Goal: Check status: Check status

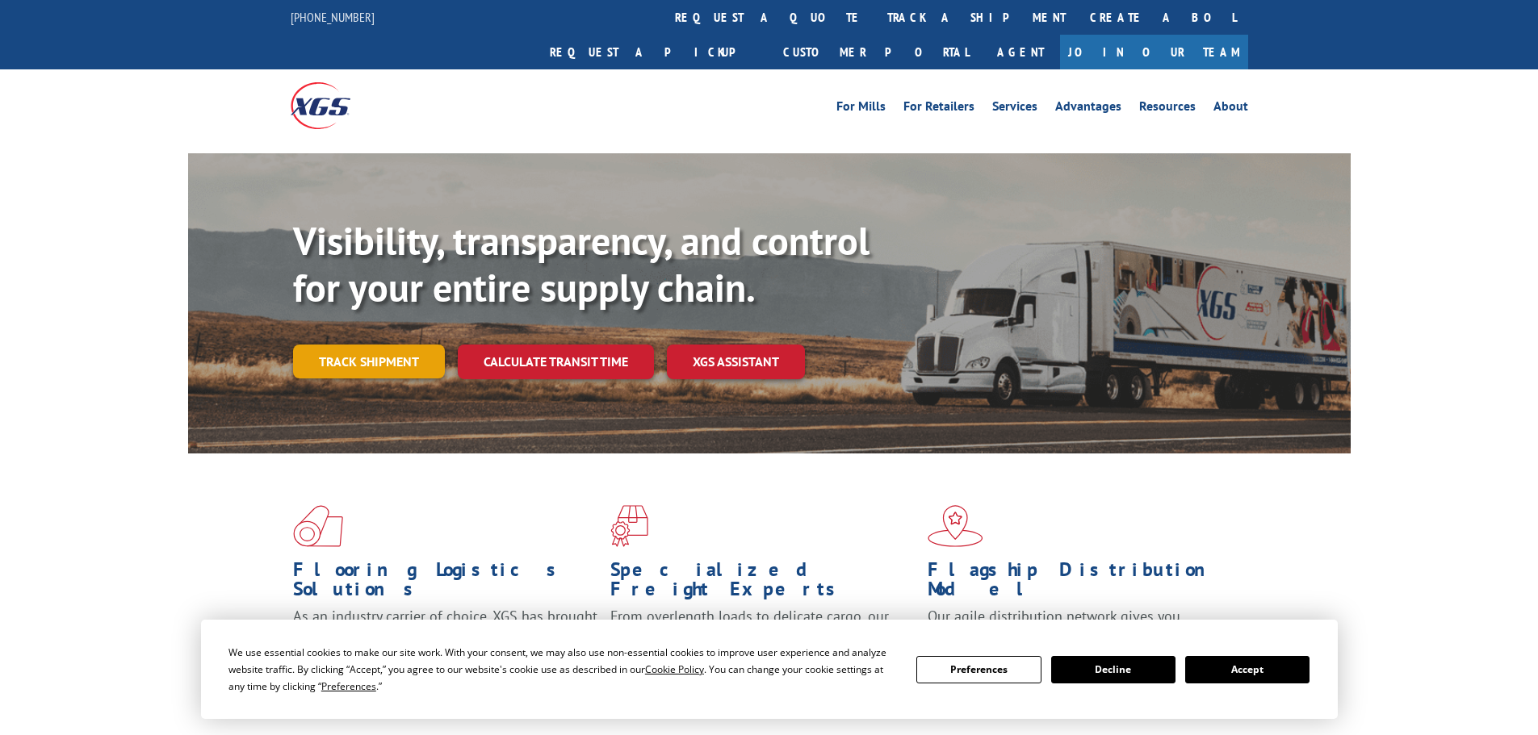
click at [375, 345] on link "Track shipment" at bounding box center [369, 362] width 152 height 34
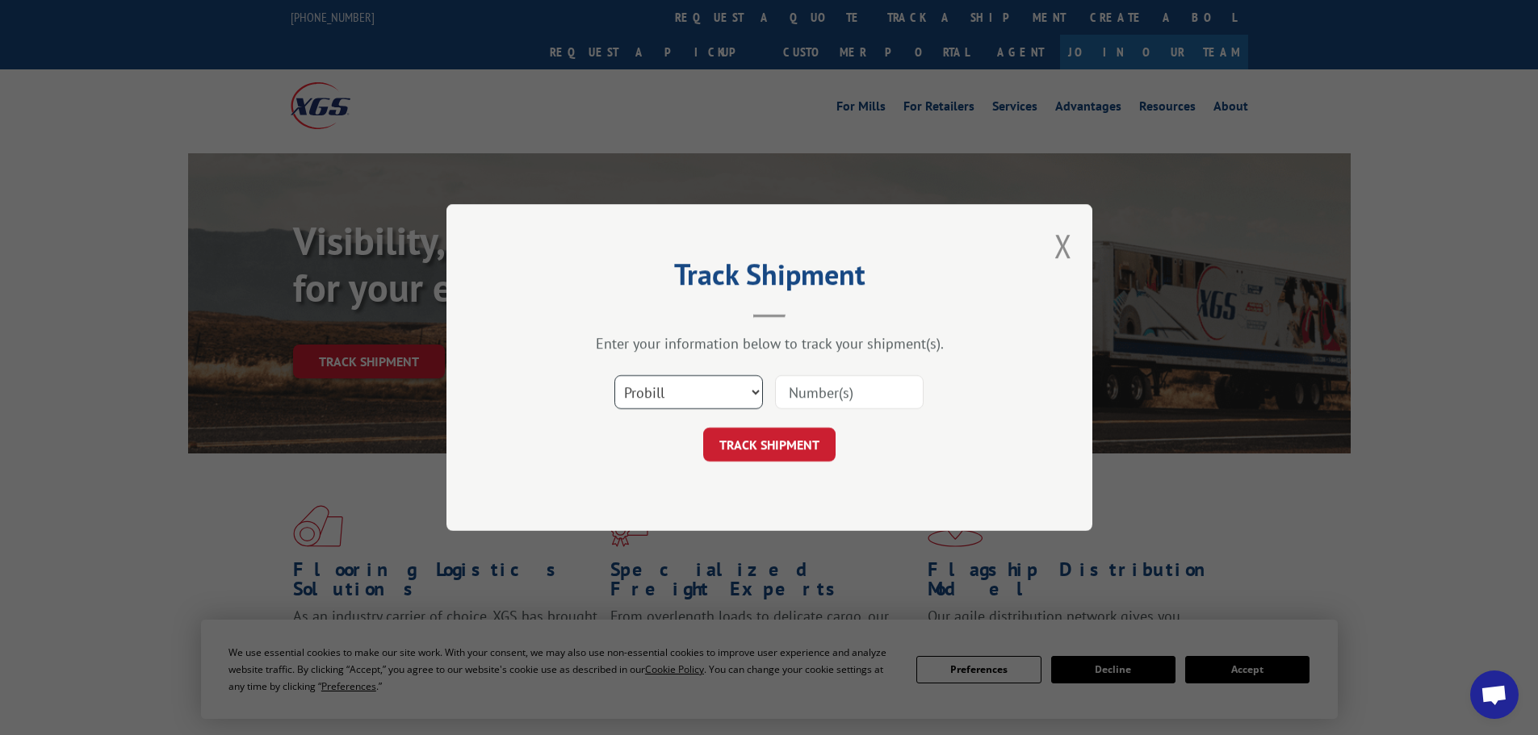
drag, startPoint x: 726, startPoint y: 397, endPoint x: 710, endPoint y: 408, distance: 19.1
click at [726, 397] on select "Select category... Probill BOL PO" at bounding box center [688, 392] width 149 height 34
select select "bol"
click at [614, 375] on select "Select category... Probill BOL PO" at bounding box center [688, 392] width 149 height 34
drag, startPoint x: 894, startPoint y: 400, endPoint x: 881, endPoint y: 402, distance: 13.1
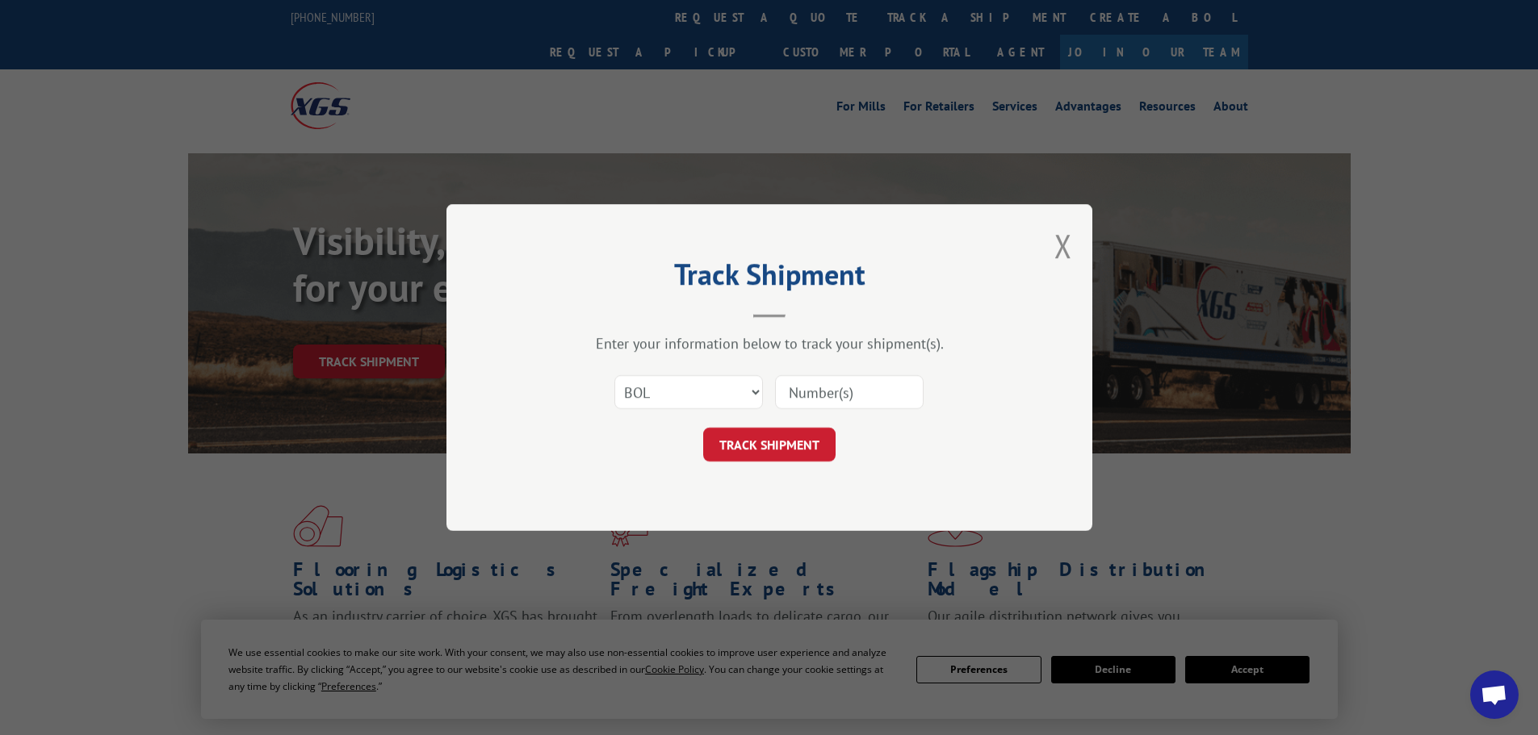
click at [890, 400] on input at bounding box center [849, 392] width 149 height 34
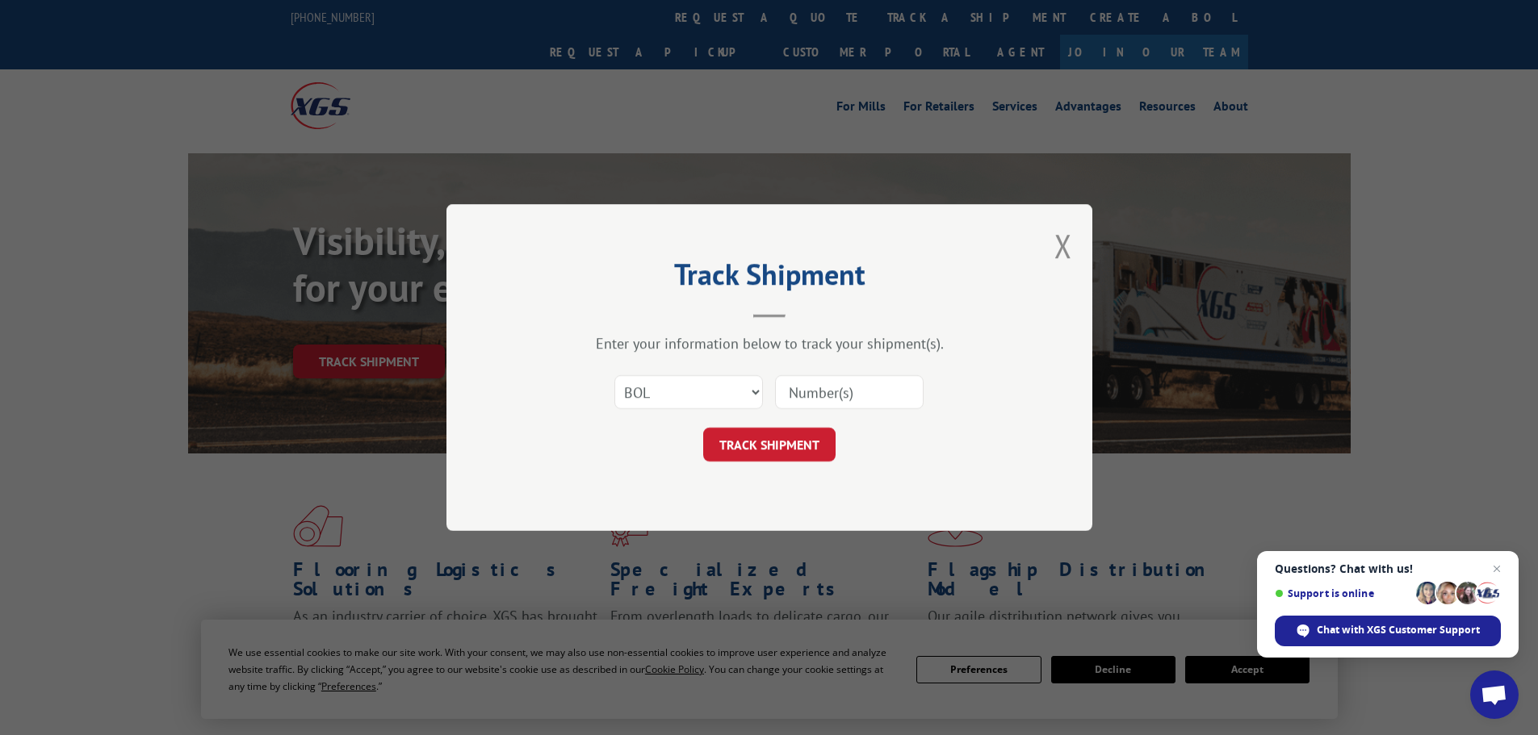
paste input "7081386"
type input "7081386"
click at [763, 454] on button "TRACK SHIPMENT" at bounding box center [769, 445] width 132 height 34
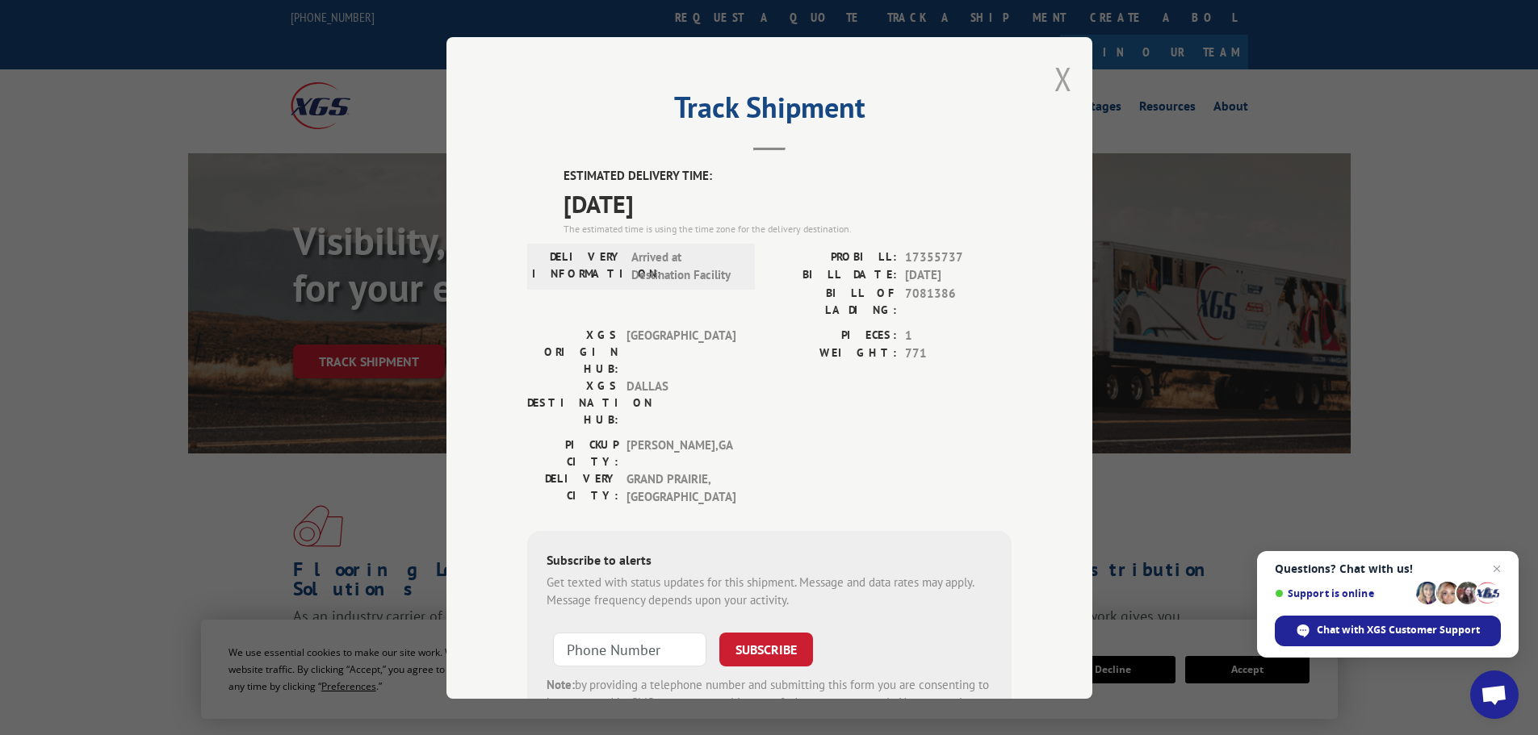
click at [1058, 81] on button "Close modal" at bounding box center [1063, 78] width 18 height 43
